Goal: Find specific page/section: Find specific page/section

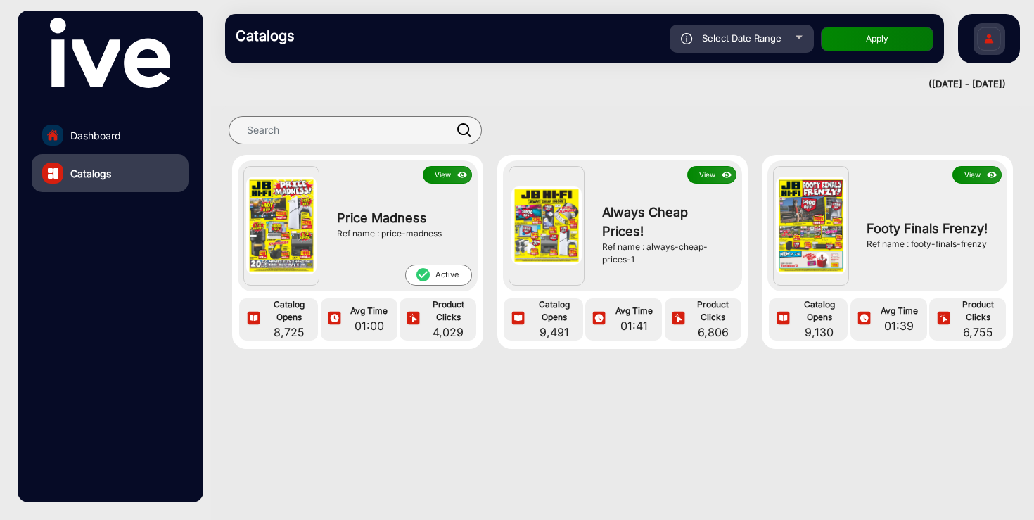
click at [442, 176] on button "View" at bounding box center [447, 175] width 49 height 18
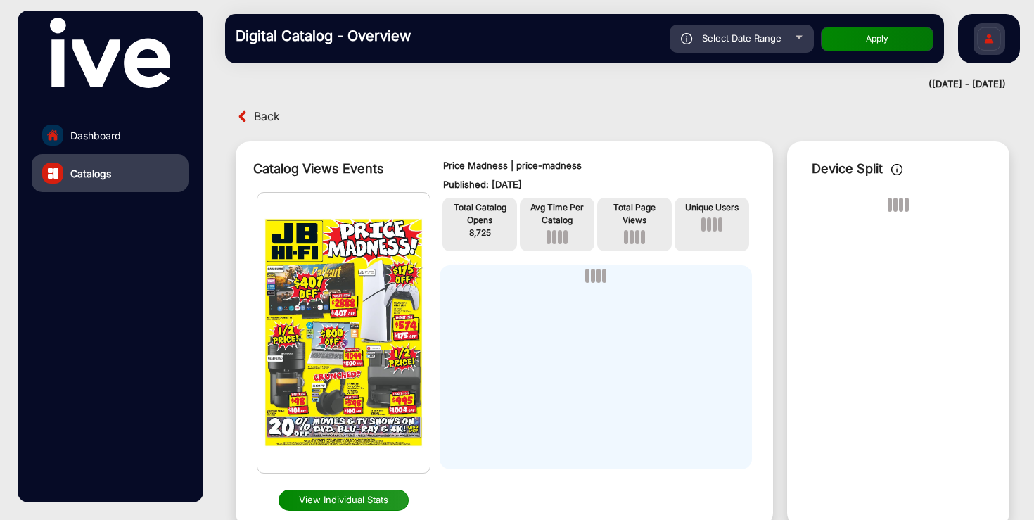
scroll to position [11, 0]
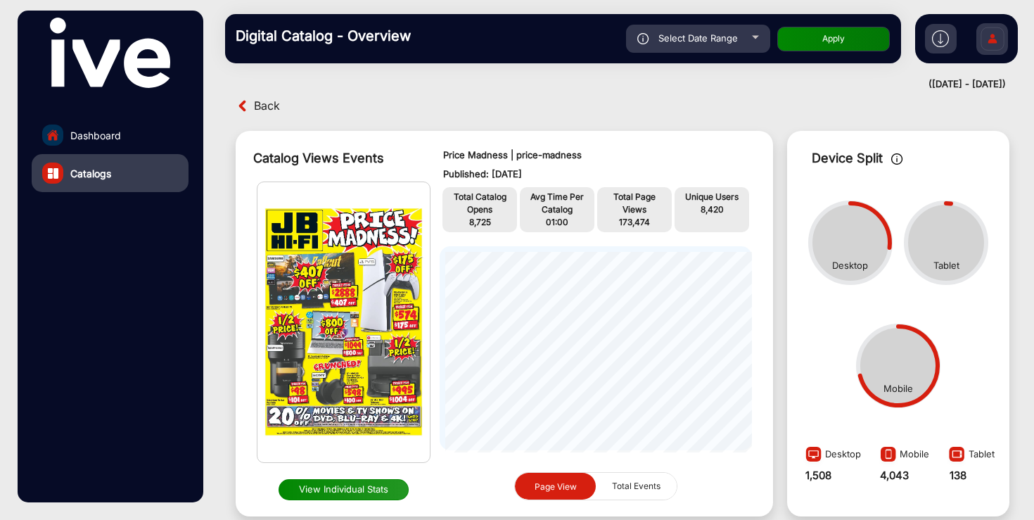
click at [824, 40] on button "Apply" at bounding box center [833, 39] width 113 height 25
click at [118, 132] on span "Dashboard" at bounding box center [95, 135] width 51 height 15
